Goal: Transaction & Acquisition: Purchase product/service

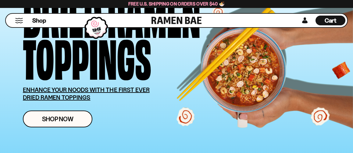
scroll to position [91, 0]
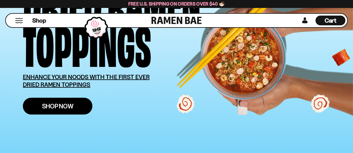
click at [50, 104] on span "Shop Now" at bounding box center [57, 106] width 31 height 6
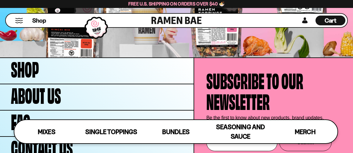
scroll to position [1690, 0]
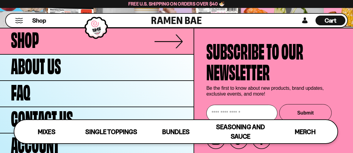
click at [66, 44] on link "Shop" at bounding box center [96, 41] width 193 height 26
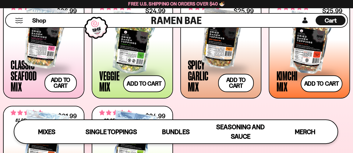
scroll to position [203, 0]
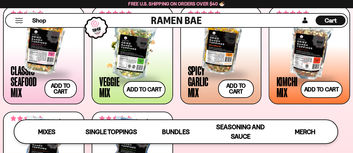
click at [138, 64] on div at bounding box center [132, 49] width 66 height 61
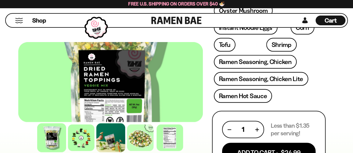
scroll to position [305, 0]
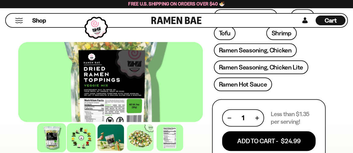
click at [76, 139] on div at bounding box center [81, 137] width 29 height 29
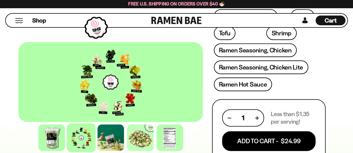
click at [111, 92] on div at bounding box center [110, 82] width 185 height 80
click at [103, 131] on div at bounding box center [110, 137] width 29 height 29
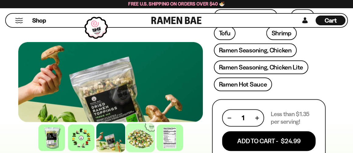
click at [142, 140] on div at bounding box center [140, 137] width 29 height 29
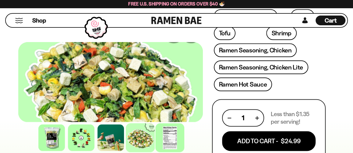
click at [169, 135] on div at bounding box center [169, 137] width 29 height 29
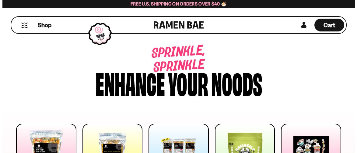
scroll to position [91, 0]
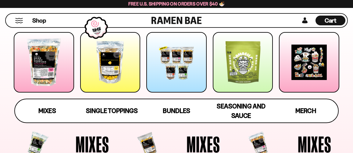
click at [330, 19] on span "Cart" at bounding box center [330, 20] width 12 height 7
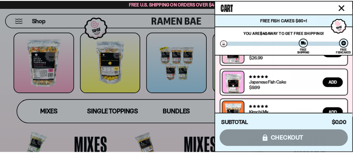
scroll to position [0, 0]
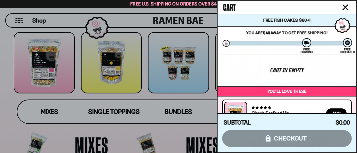
click at [347, 5] on icon "Close cart" at bounding box center [346, 7] width 6 height 6
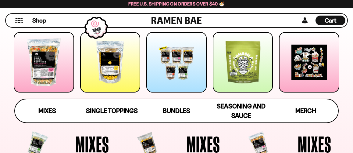
click at [47, 63] on div at bounding box center [44, 62] width 60 height 60
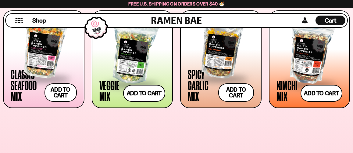
scroll to position [252, 0]
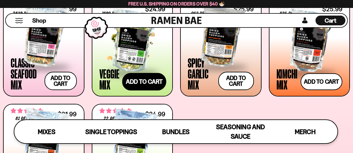
click at [142, 81] on button "Add to cart Add ― Regular price $24.99 Regular price Sale price $24.99 Unit pri…" at bounding box center [144, 82] width 44 height 18
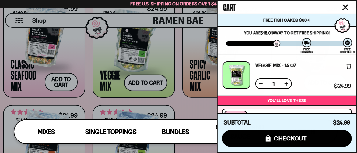
scroll to position [61, 0]
